Goal: Task Accomplishment & Management: Use online tool/utility

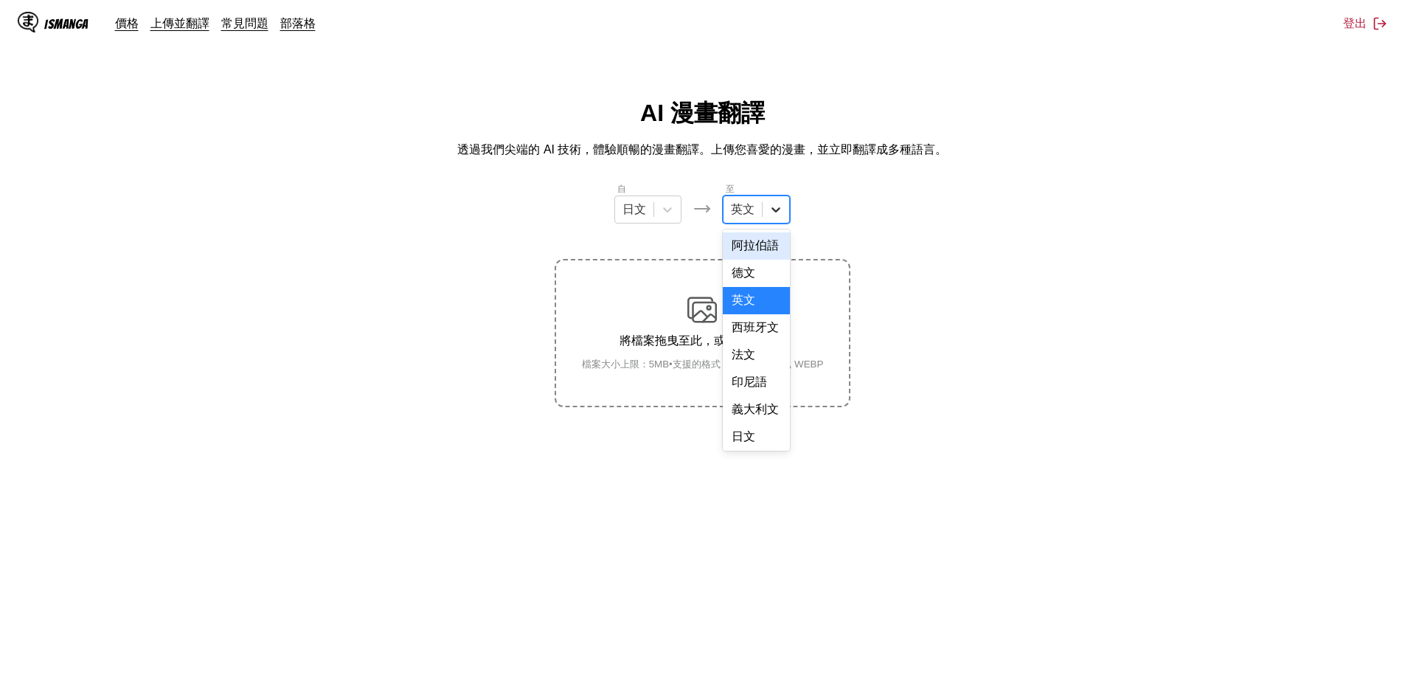
click at [775, 209] on icon at bounding box center [776, 209] width 15 height 15
click at [747, 431] on div "中文" at bounding box center [756, 433] width 67 height 27
click at [696, 322] on img at bounding box center [703, 310] width 30 height 30
click at [0, 0] on input "將檔案拖曳至此，或點擊瀏覽。 檔案大小上限：5MB • 支援的格式：JP(E)G, PNG, WEBP" at bounding box center [0, 0] width 0 height 0
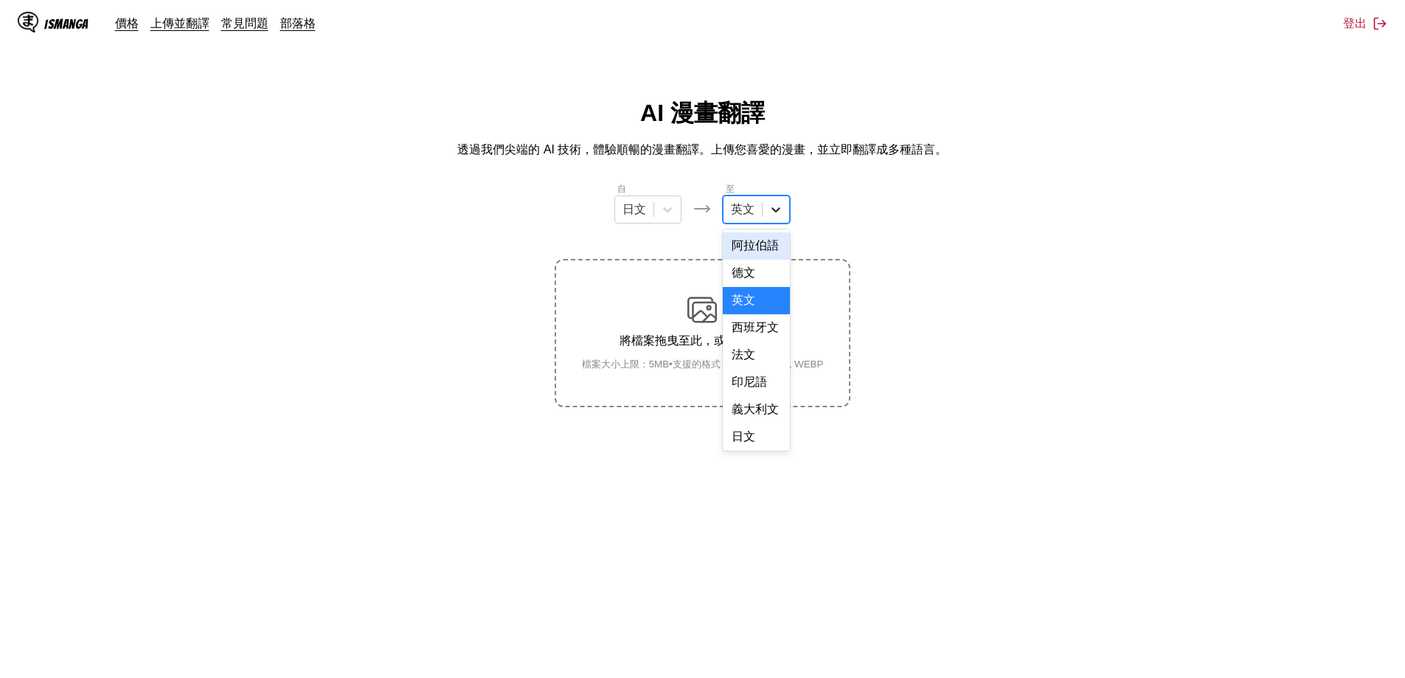
click at [782, 209] on icon at bounding box center [776, 209] width 15 height 15
click at [750, 434] on div "中文" at bounding box center [756, 433] width 67 height 27
click at [712, 322] on img at bounding box center [703, 310] width 30 height 30
click at [0, 0] on input "將檔案拖曳至此，或點擊瀏覽。 檔案大小上限：5MB • 支援的格式：JP(E)G, PNG, WEBP" at bounding box center [0, 0] width 0 height 0
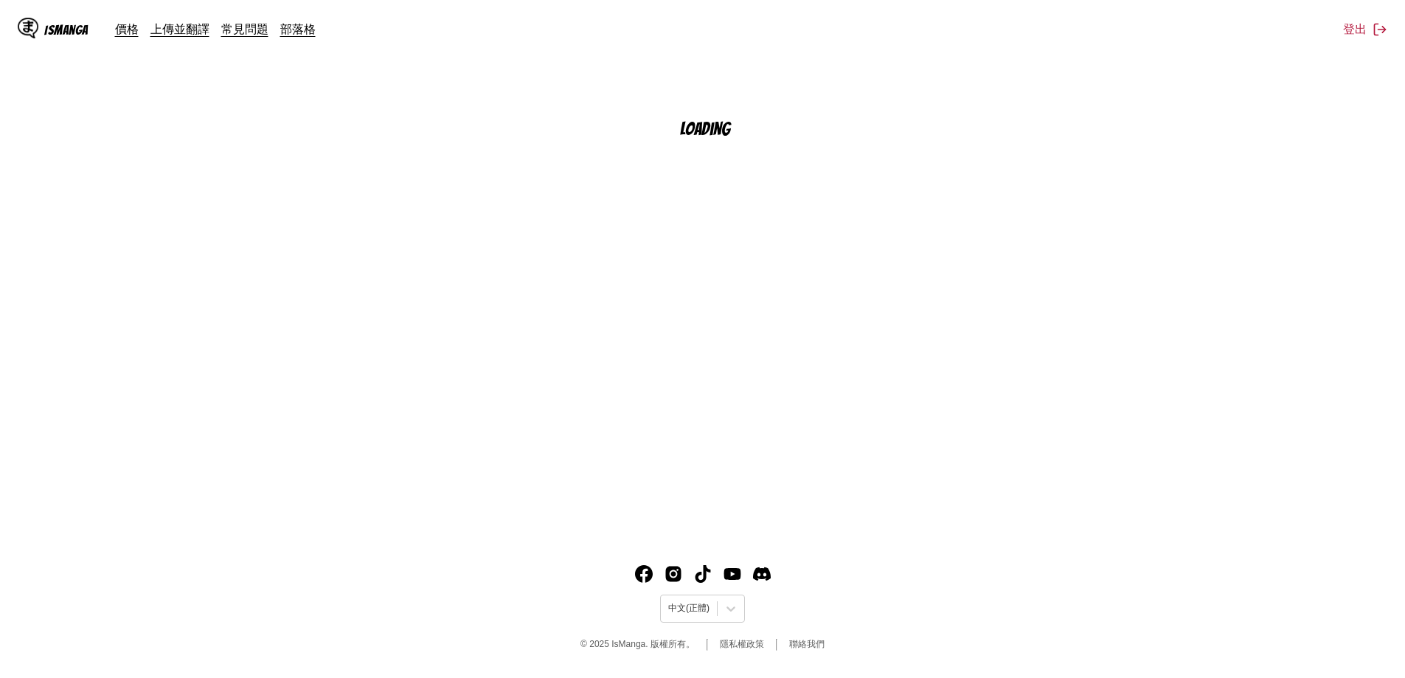
scroll to position [167, 0]
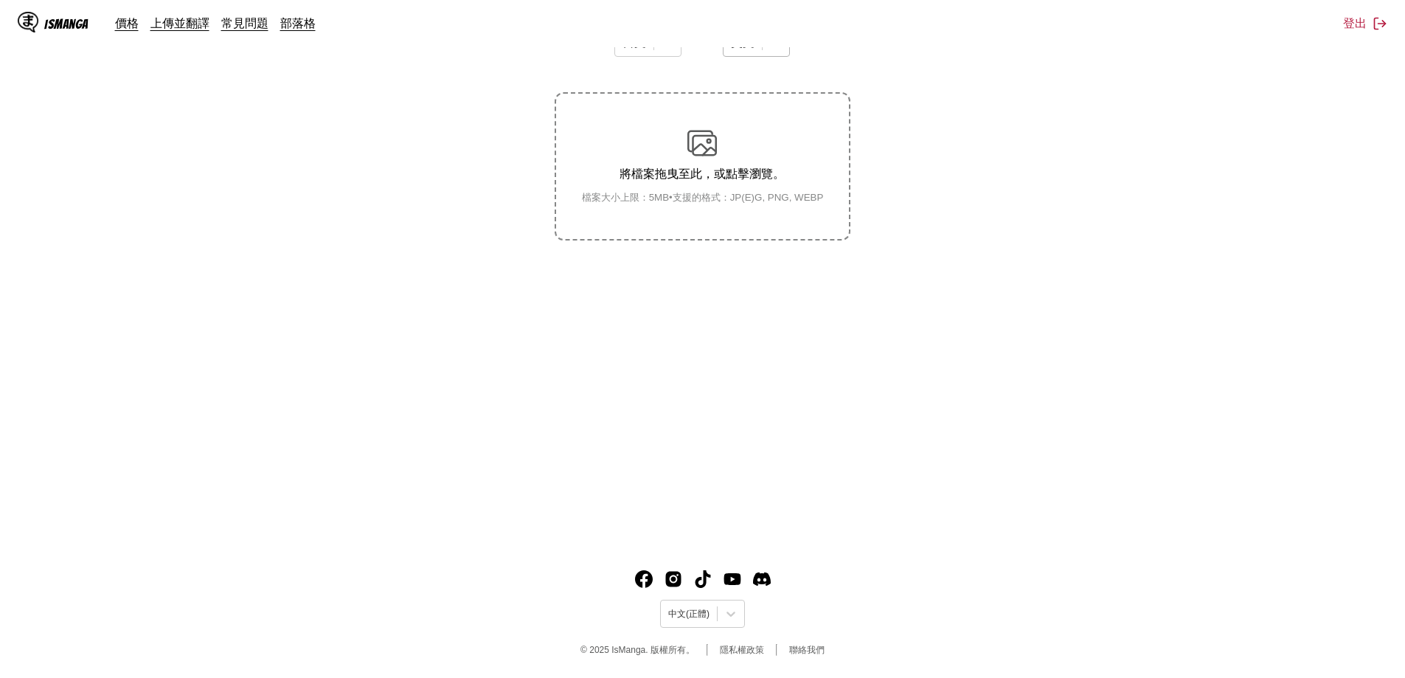
click at [780, 50] on icon at bounding box center [776, 42] width 15 height 15
click at [754, 266] on div "中文" at bounding box center [756, 267] width 67 height 27
click at [710, 176] on p "將檔案拖曳至此，或點擊瀏覽。" at bounding box center [703, 174] width 266 height 15
click at [0, 0] on input "將檔案拖曳至此，或點擊瀏覽。 檔案大小上限：5MB • 支援的格式：JP(E)G, PNG, WEBP" at bounding box center [0, 0] width 0 height 0
